Goal: Book appointment/travel/reservation

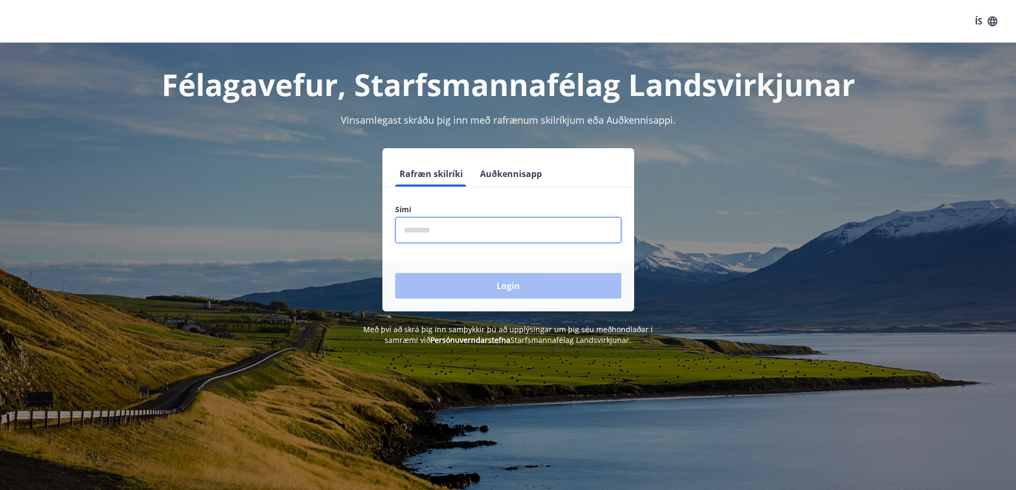
click at [416, 230] on input "phone" at bounding box center [508, 230] width 226 height 26
type input "********"
click at [429, 232] on input "phone" at bounding box center [508, 230] width 226 height 26
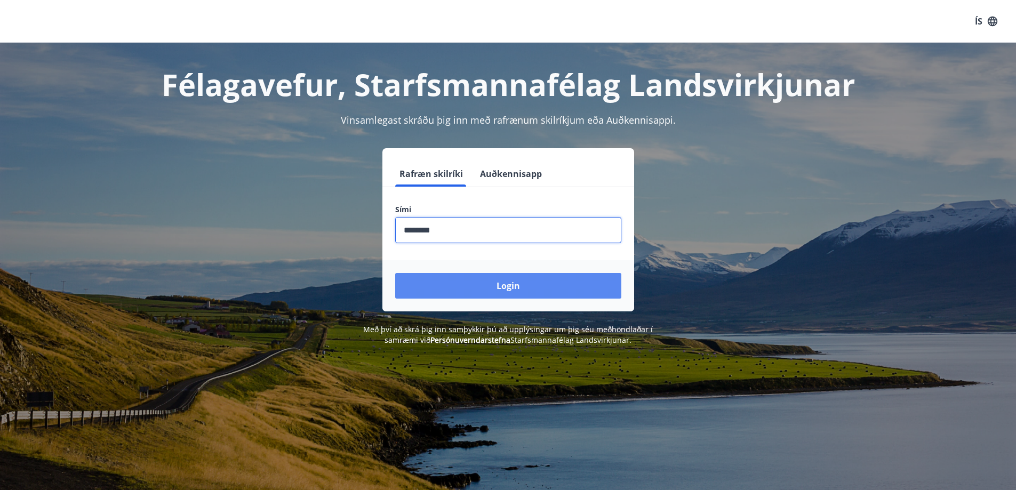
type input "********"
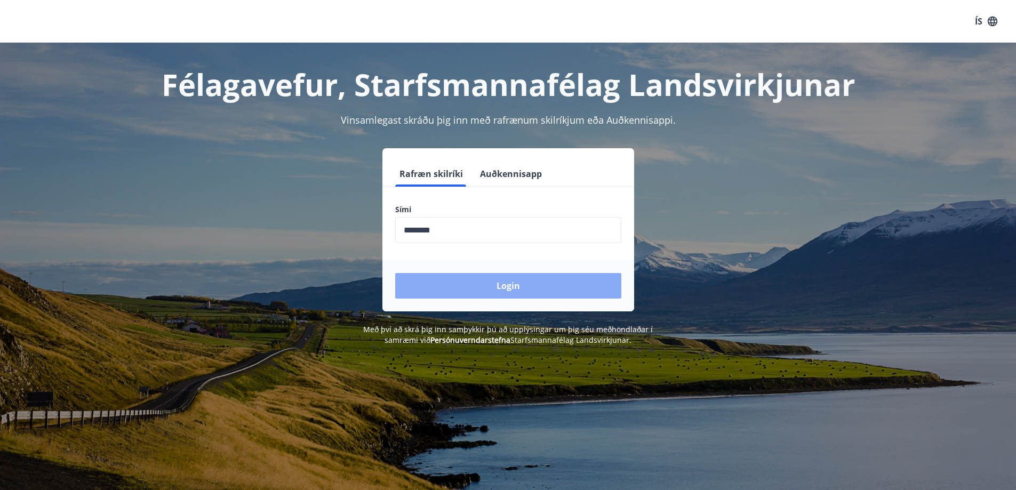
click at [509, 283] on button "Login" at bounding box center [508, 286] width 226 height 26
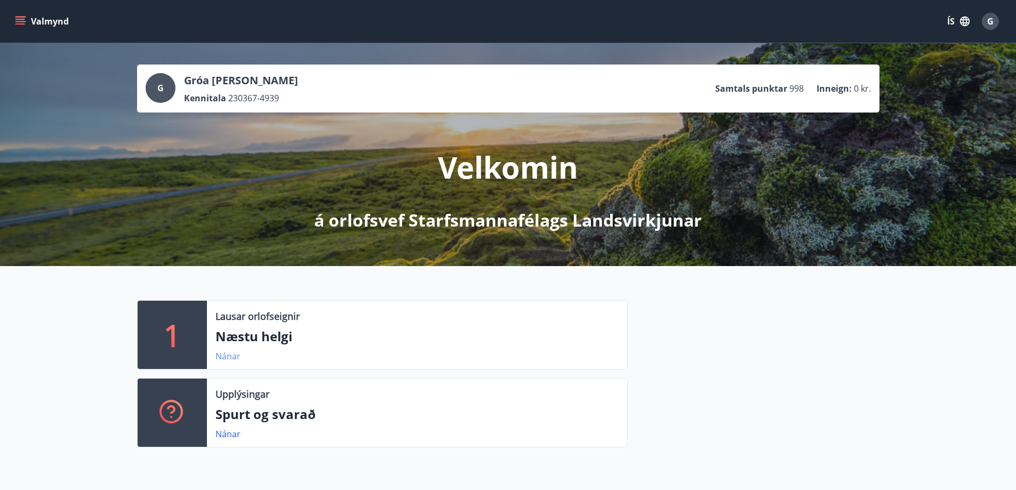
click at [220, 358] on link "Nánar" at bounding box center [227, 356] width 25 height 12
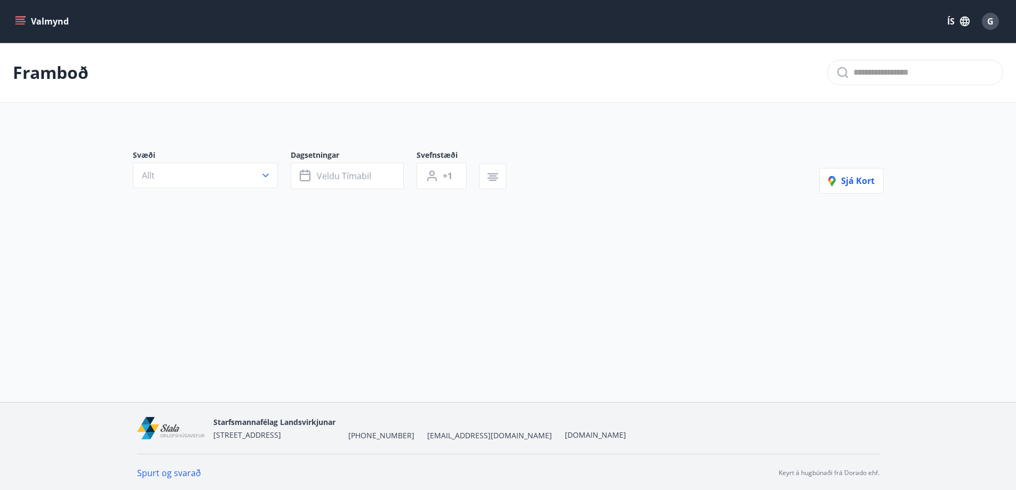
type input "*"
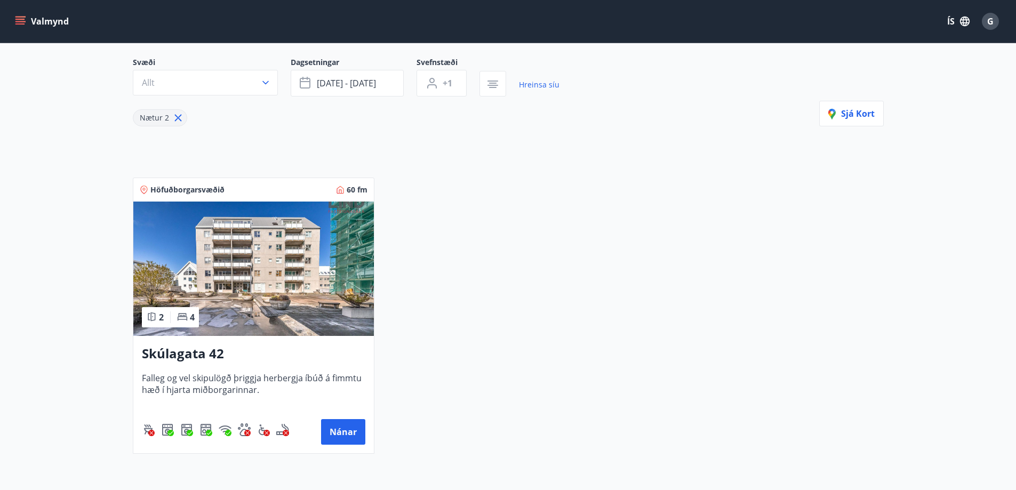
scroll to position [114, 0]
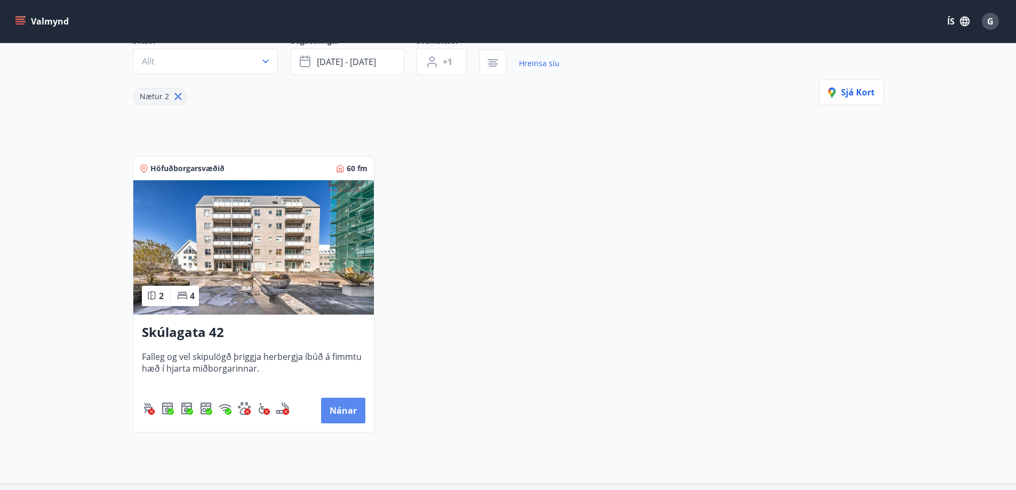
click at [345, 408] on button "Nánar" at bounding box center [343, 411] width 44 height 26
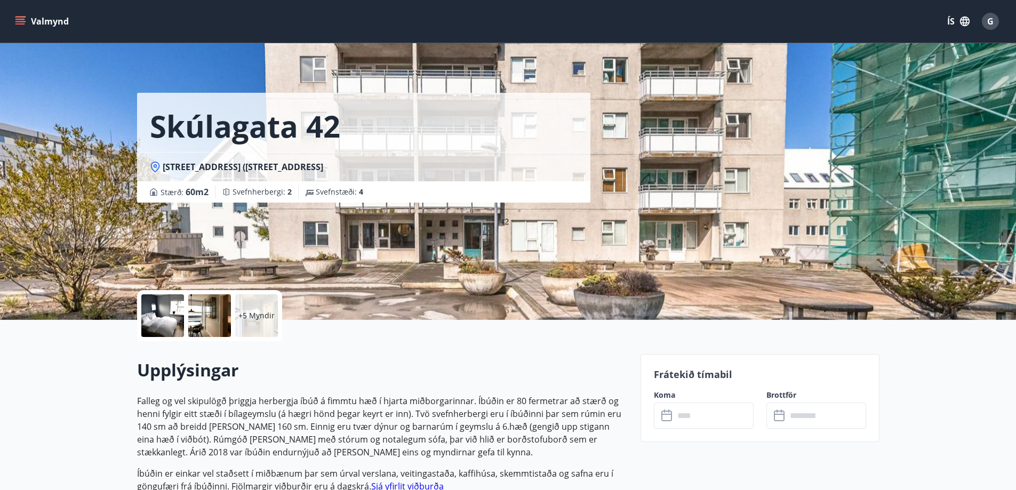
click at [665, 416] on icon at bounding box center [667, 416] width 13 height 13
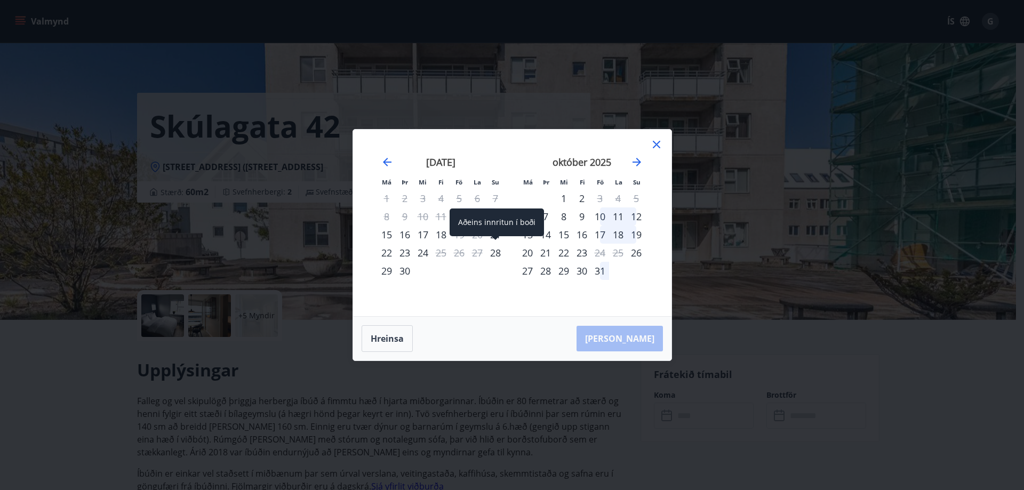
click at [495, 252] on div "28" at bounding box center [495, 253] width 18 height 18
click at [494, 252] on div "28" at bounding box center [495, 253] width 18 height 18
click at [633, 340] on div "Hreinsa Taka Frá" at bounding box center [512, 339] width 318 height 44
click at [392, 338] on button "Hreinsa" at bounding box center [387, 338] width 51 height 27
click at [387, 340] on button "Hreinsa" at bounding box center [387, 338] width 51 height 27
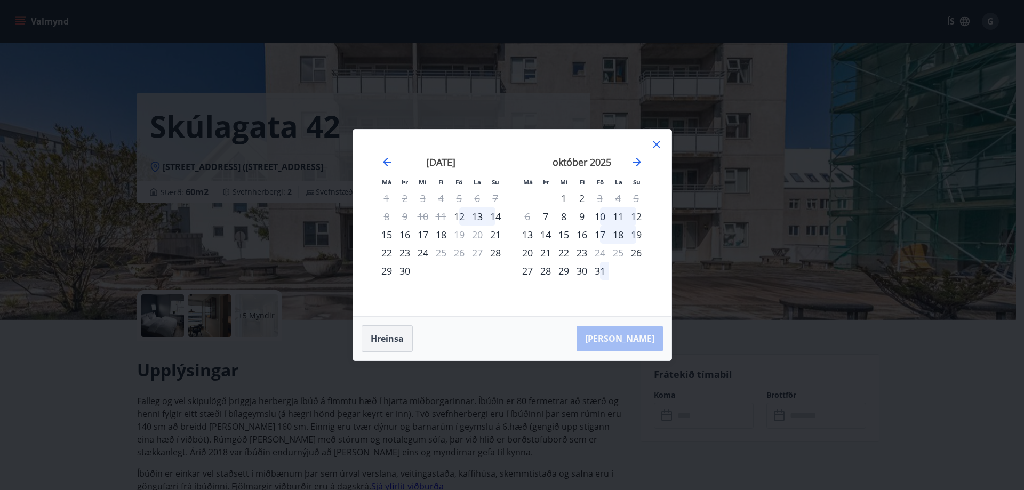
click at [387, 340] on button "Hreinsa" at bounding box center [387, 338] width 51 height 27
click at [495, 251] on div "28" at bounding box center [495, 253] width 18 height 18
click at [404, 272] on div "30" at bounding box center [405, 271] width 18 height 18
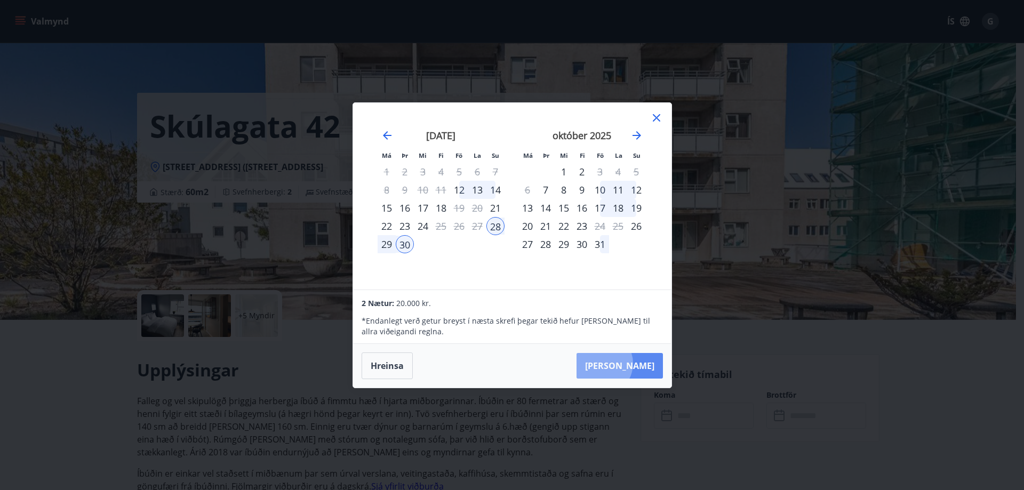
click at [633, 363] on button "Taka Frá" at bounding box center [619, 366] width 86 height 26
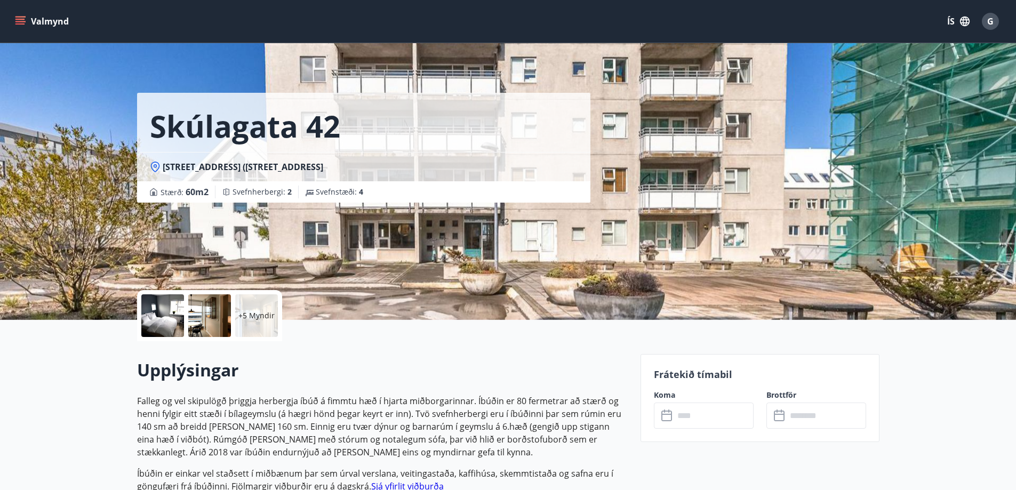
type input "******"
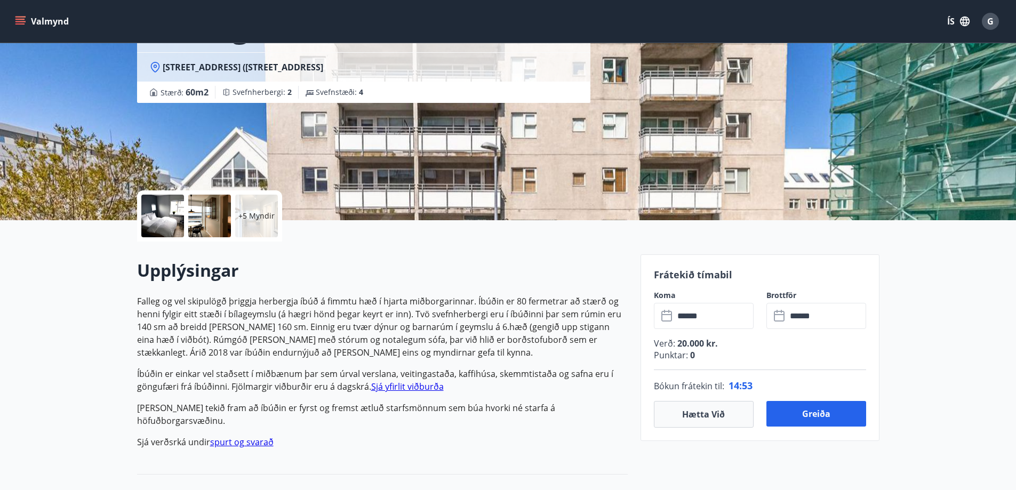
scroll to position [107, 0]
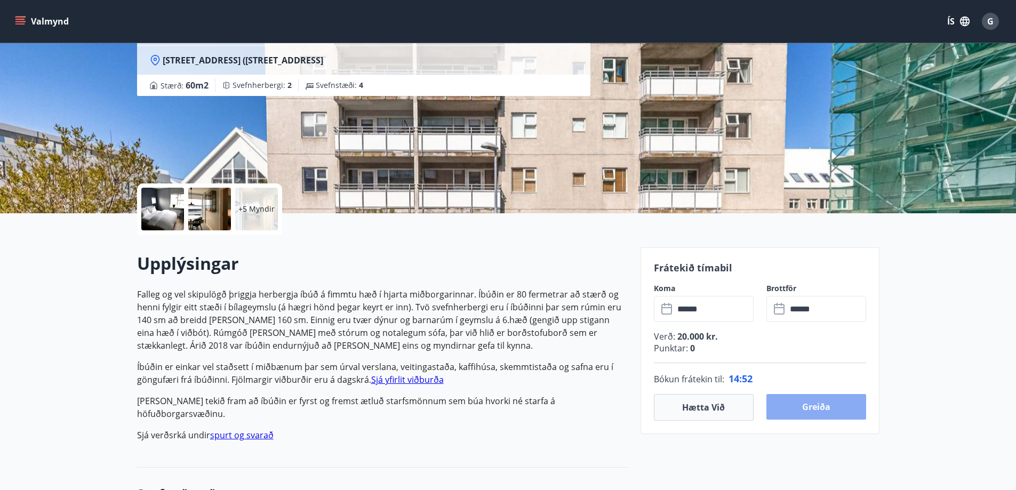
click at [811, 405] on button "Greiða" at bounding box center [816, 407] width 100 height 26
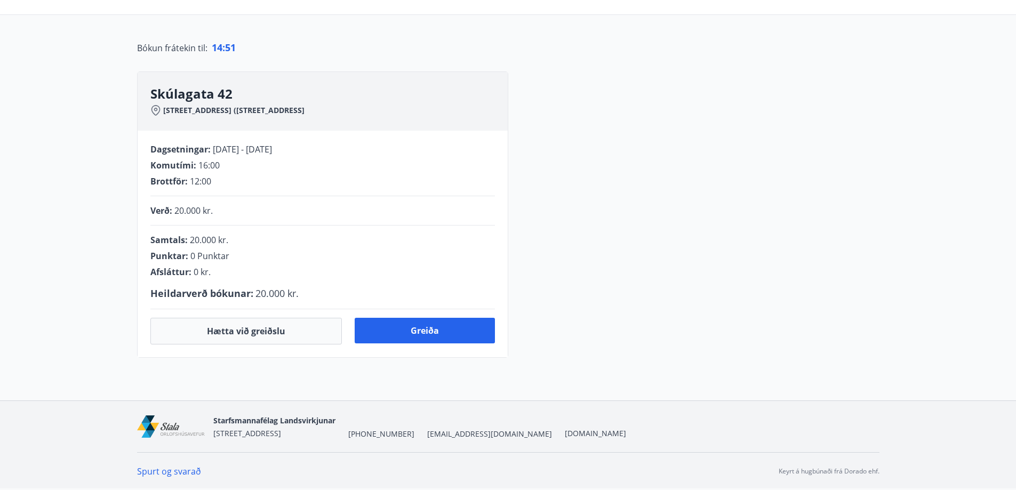
scroll to position [107, 0]
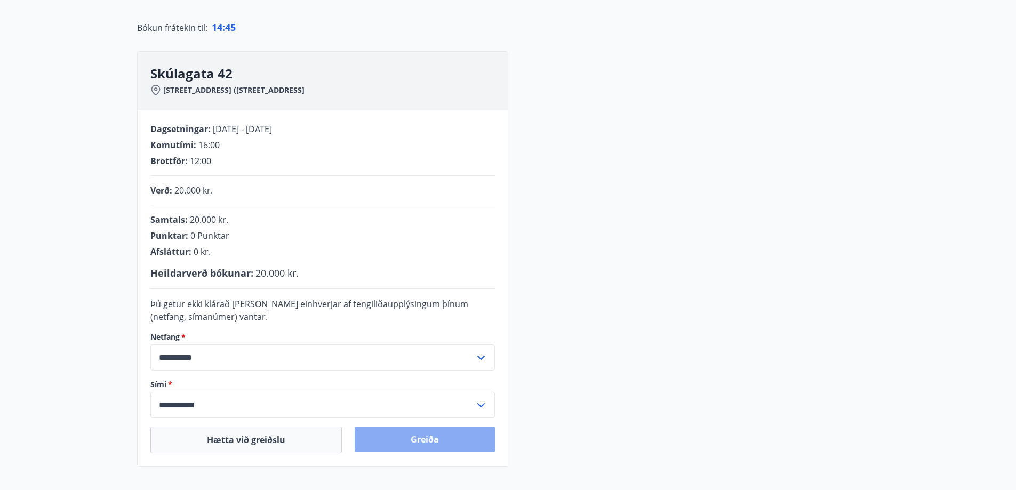
click at [424, 438] on button "Greiða" at bounding box center [425, 440] width 140 height 26
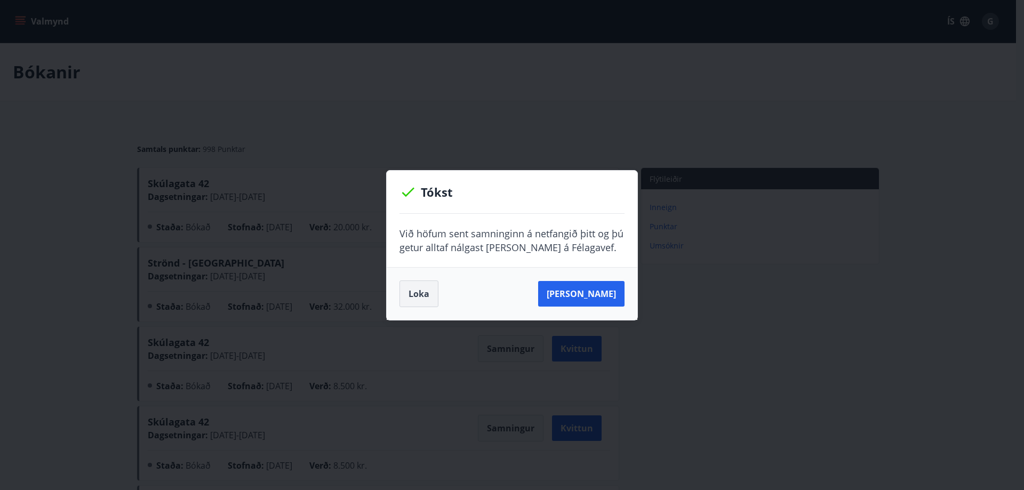
click at [418, 296] on button "Loka" at bounding box center [418, 293] width 39 height 27
click at [418, 295] on button "Loka" at bounding box center [418, 293] width 39 height 27
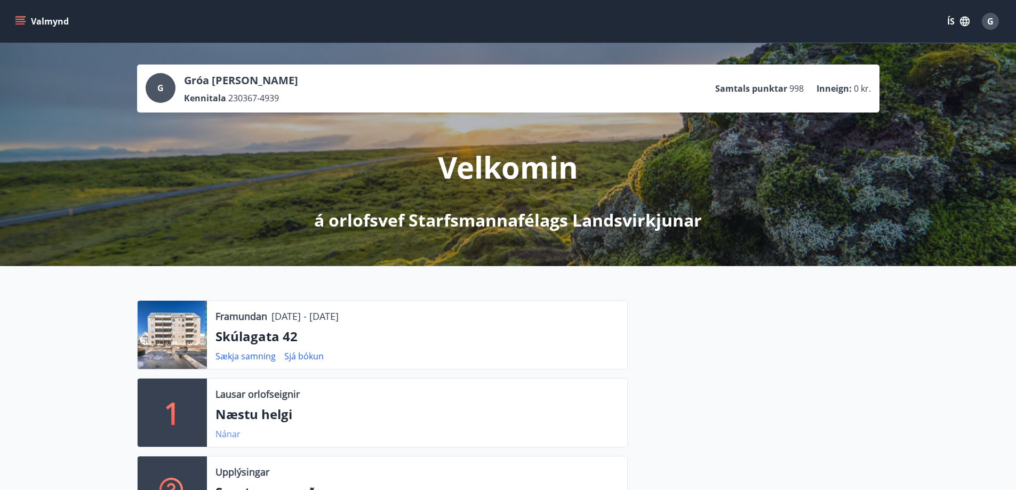
click at [231, 435] on link "Nánar" at bounding box center [227, 434] width 25 height 12
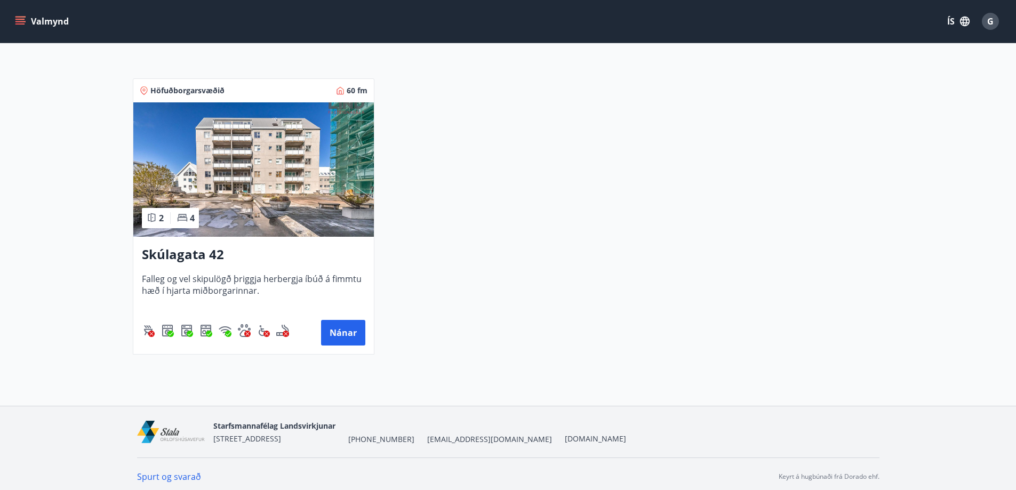
scroll to position [197, 0]
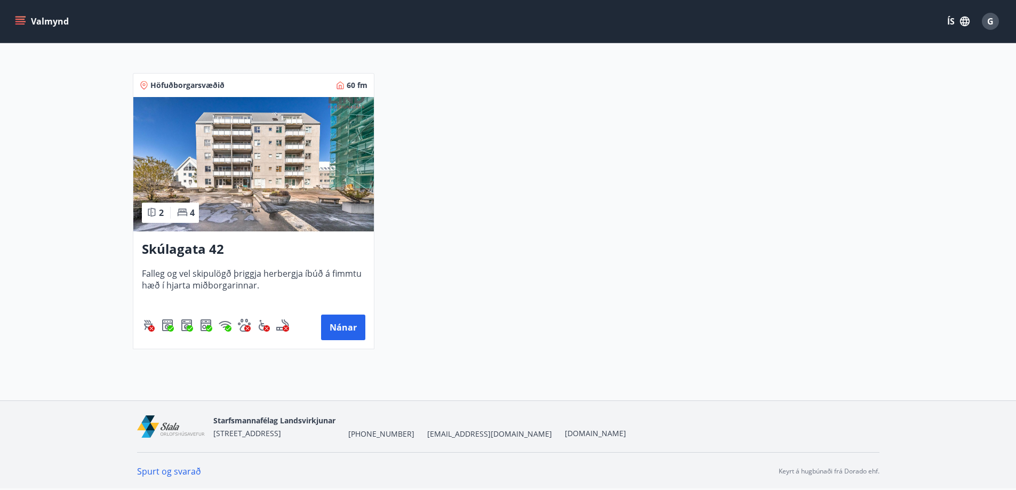
click at [43, 20] on button "Valmynd" at bounding box center [43, 21] width 60 height 19
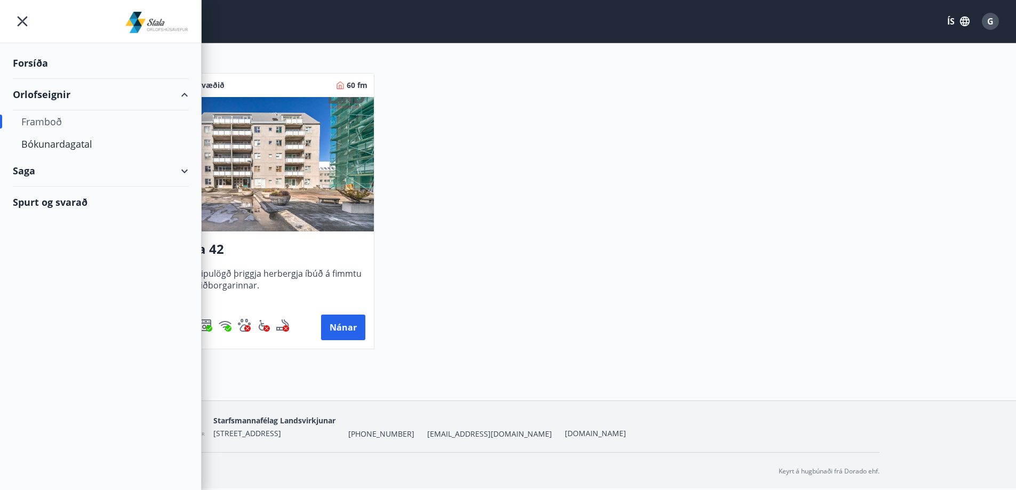
click at [43, 119] on div "Framboð" at bounding box center [100, 121] width 158 height 22
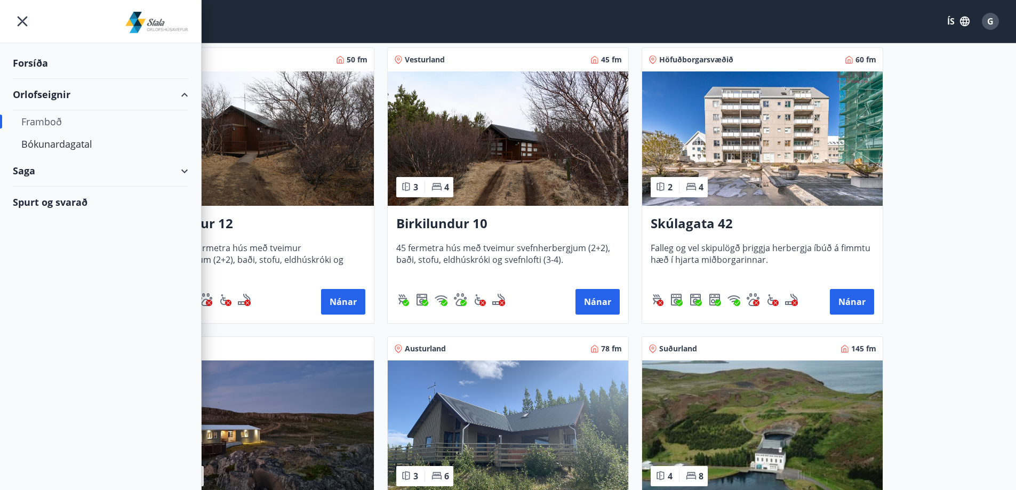
type input "*"
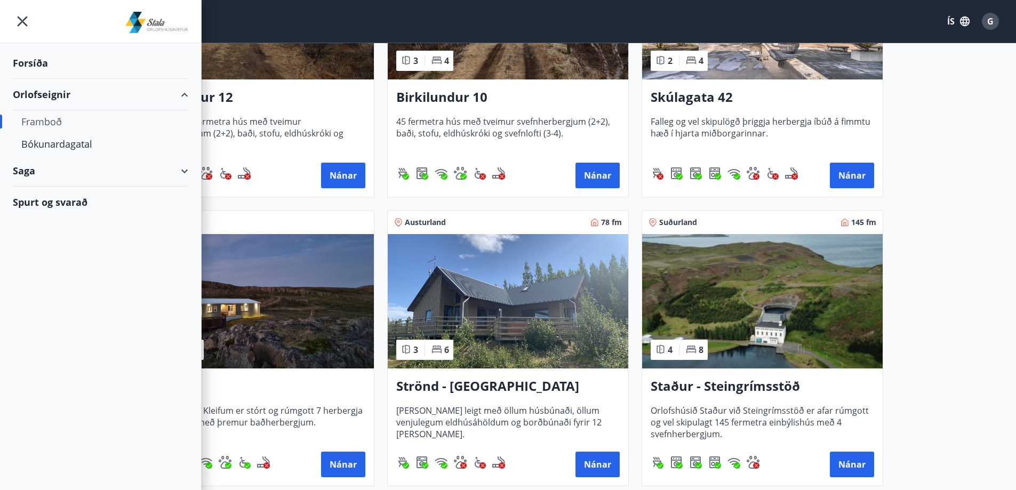
scroll to position [340, 0]
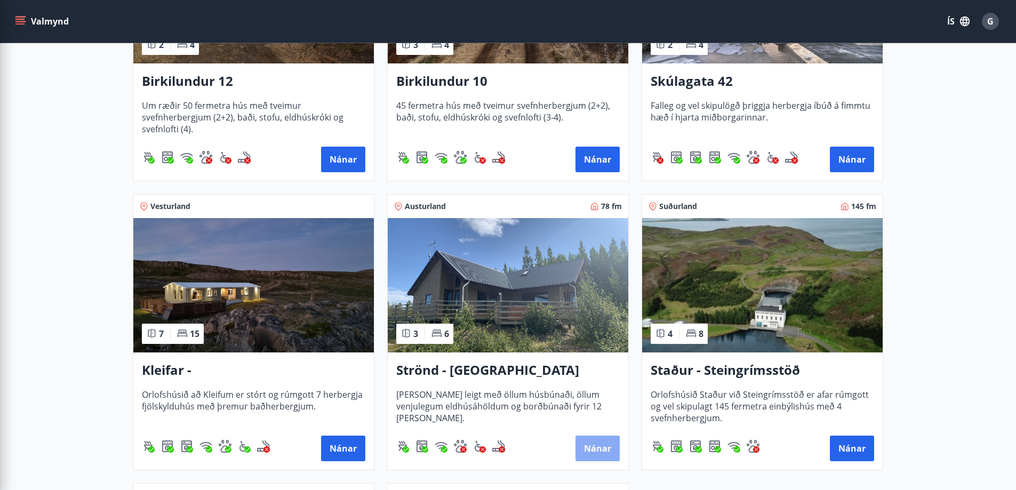
click at [600, 446] on button "Nánar" at bounding box center [597, 449] width 44 height 26
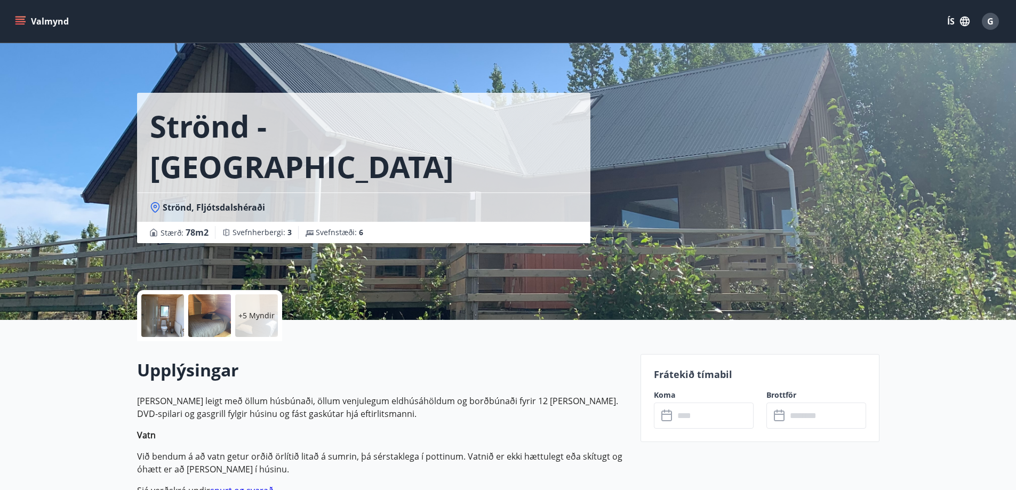
scroll to position [21, 0]
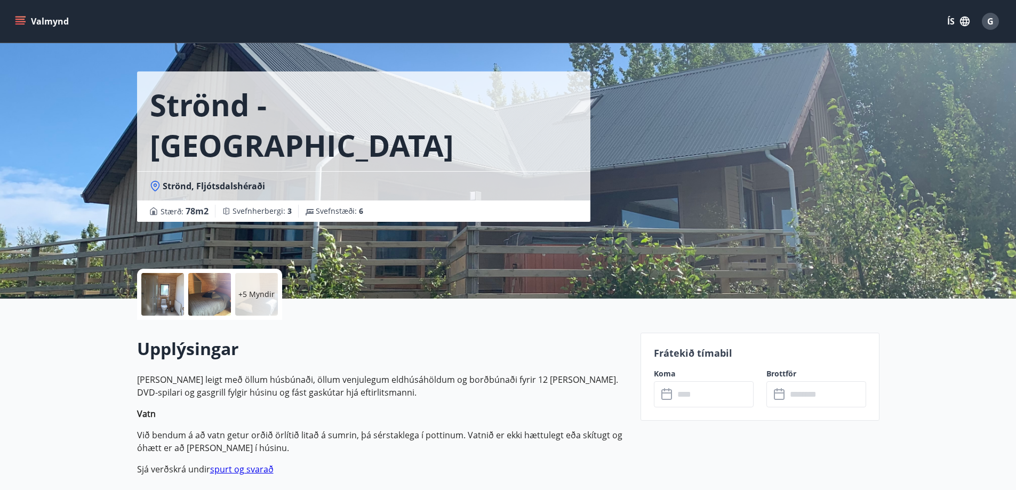
click at [668, 403] on div "​ ​" at bounding box center [704, 394] width 100 height 26
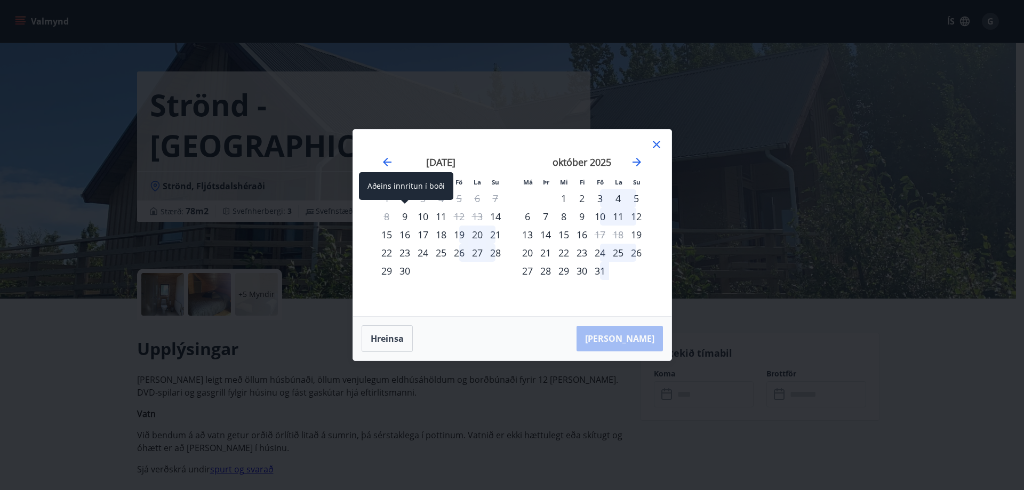
click at [407, 217] on div "9" at bounding box center [405, 216] width 18 height 18
click at [405, 216] on div "9" at bounding box center [405, 216] width 18 height 18
click at [392, 342] on button "Hreinsa" at bounding box center [387, 338] width 51 height 27
click at [405, 221] on div "9" at bounding box center [405, 216] width 18 height 18
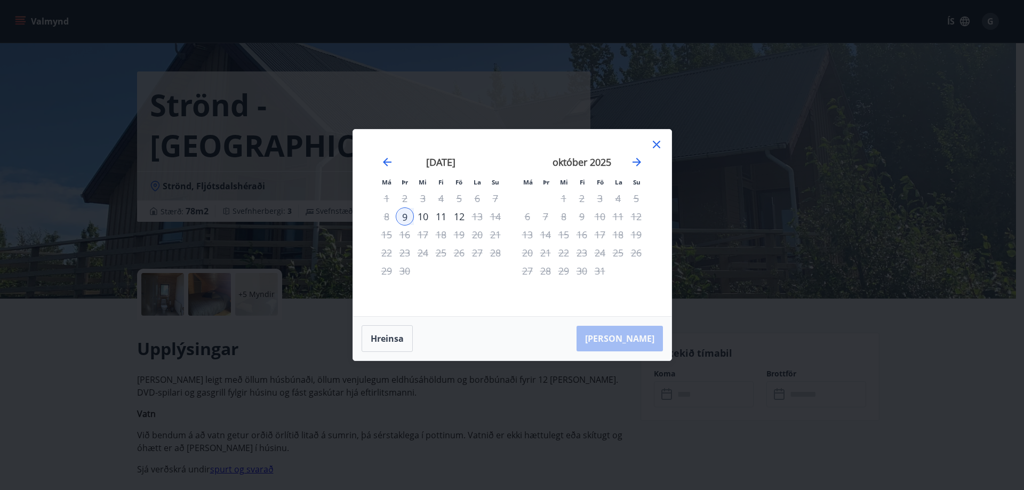
click at [440, 215] on div "11" at bounding box center [441, 216] width 18 height 18
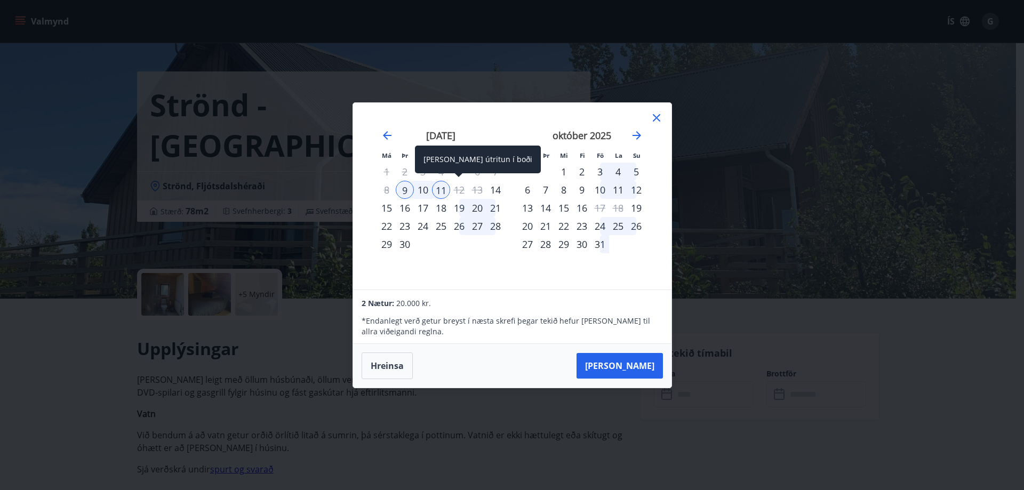
click at [463, 190] on div "12" at bounding box center [459, 190] width 18 height 18
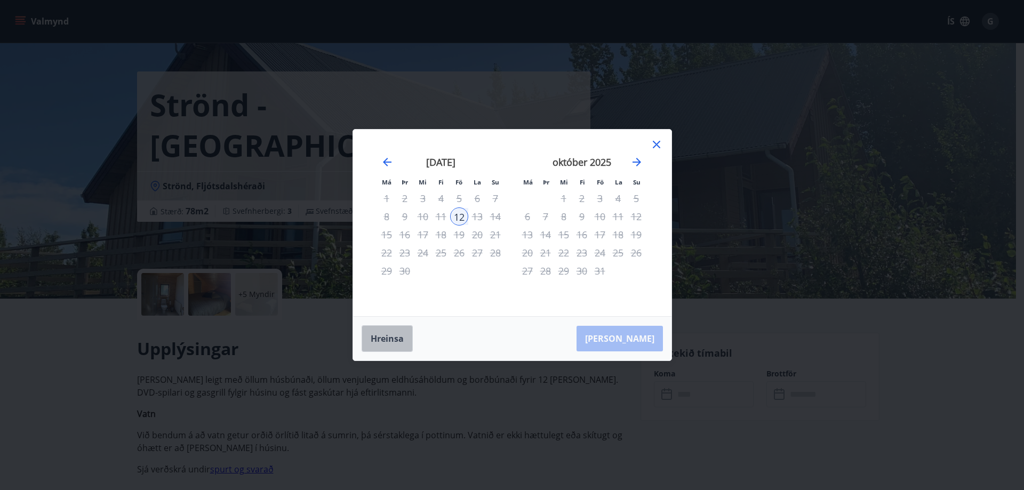
click at [391, 339] on button "Hreinsa" at bounding box center [387, 338] width 51 height 27
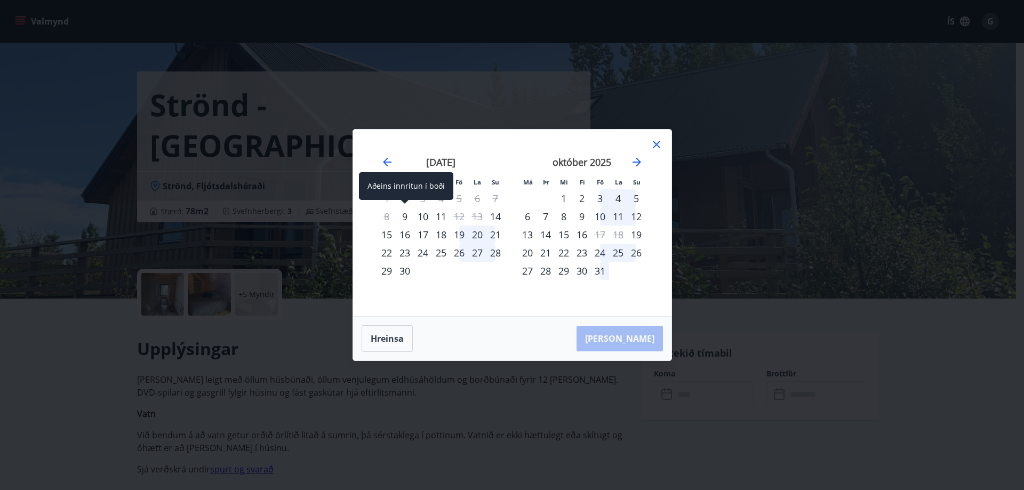
click at [406, 215] on div "9" at bounding box center [405, 216] width 18 height 18
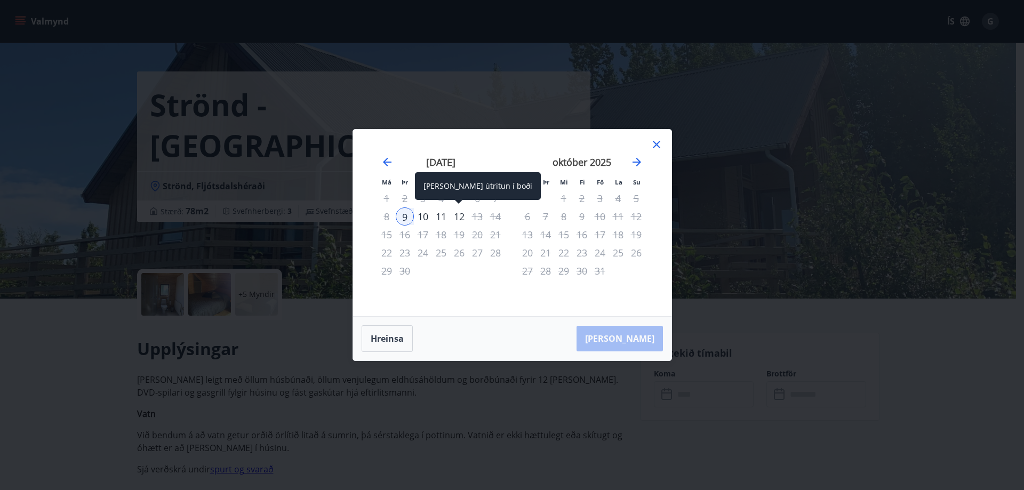
click at [459, 215] on div "12" at bounding box center [459, 216] width 18 height 18
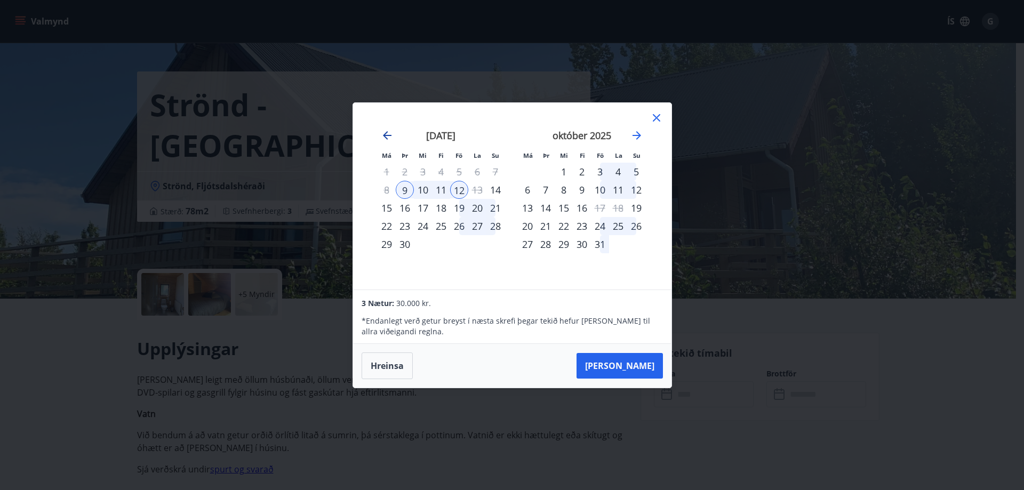
click at [387, 134] on icon "Move backward to switch to the previous month." at bounding box center [387, 135] width 13 height 13
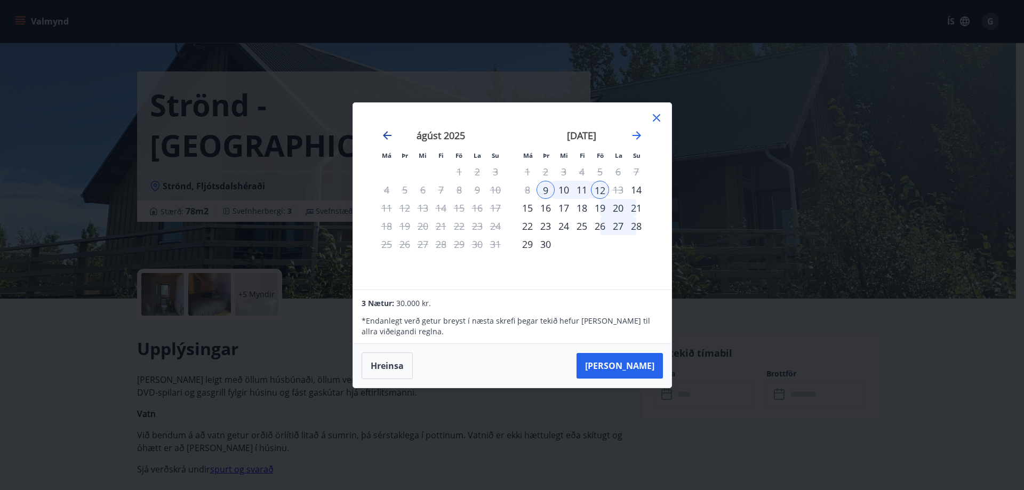
click at [387, 134] on icon "Move backward to switch to the previous month." at bounding box center [387, 135] width 13 height 13
click at [654, 117] on icon at bounding box center [656, 117] width 13 height 13
